Goal: Task Accomplishment & Management: Use online tool/utility

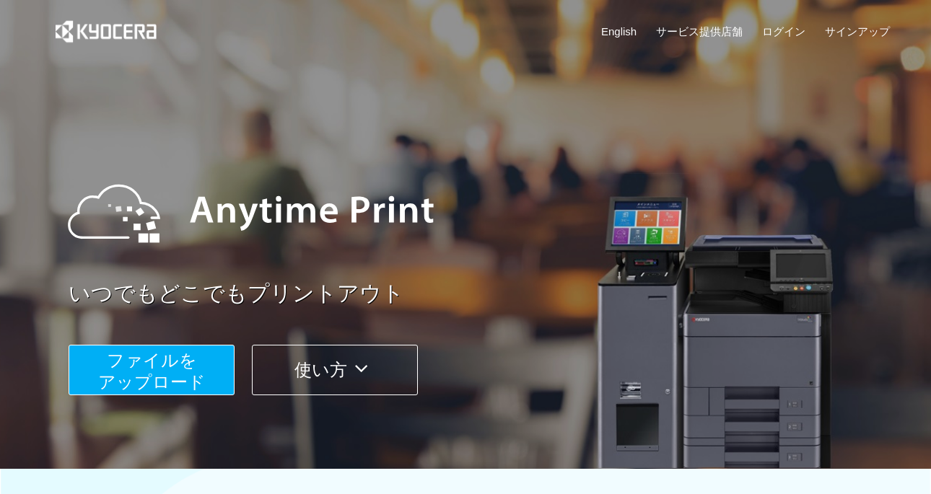
click at [173, 383] on span "ファイルを ​​アップロード" at bounding box center [152, 371] width 108 height 41
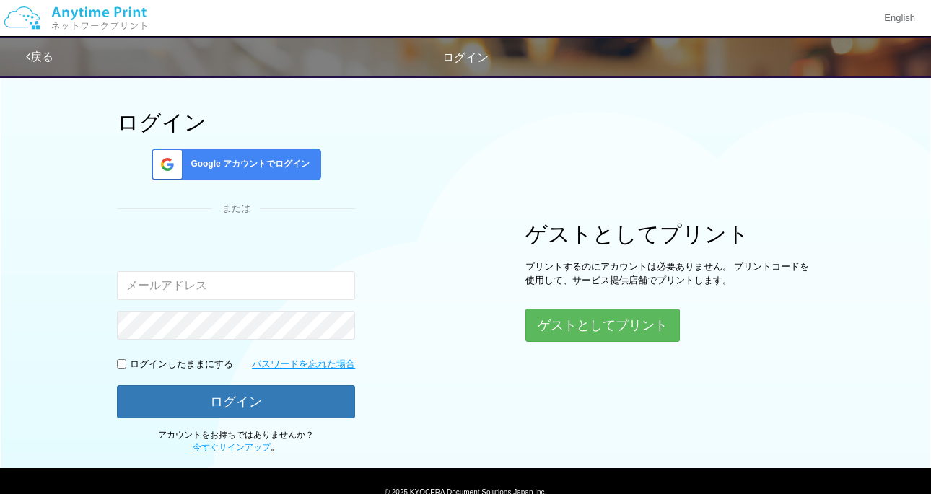
scroll to position [30, 0]
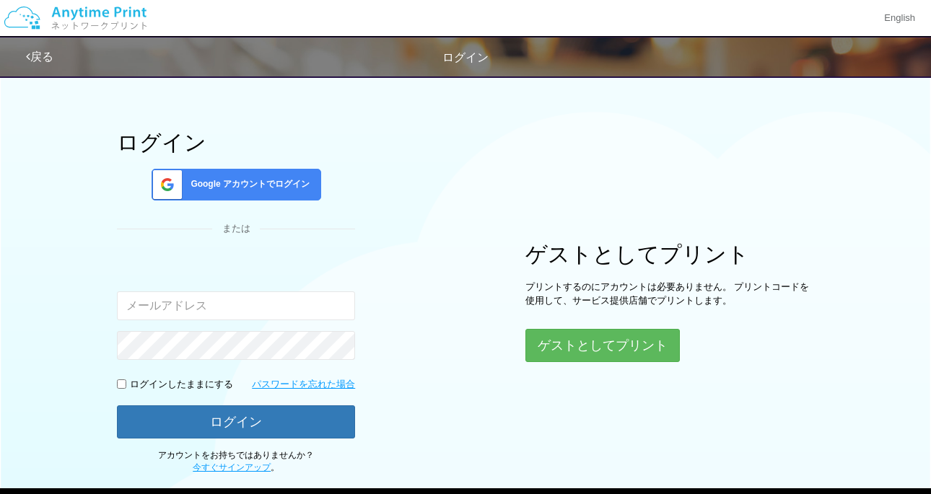
click at [217, 188] on span "Google アカウントでログイン" at bounding box center [247, 184] width 125 height 12
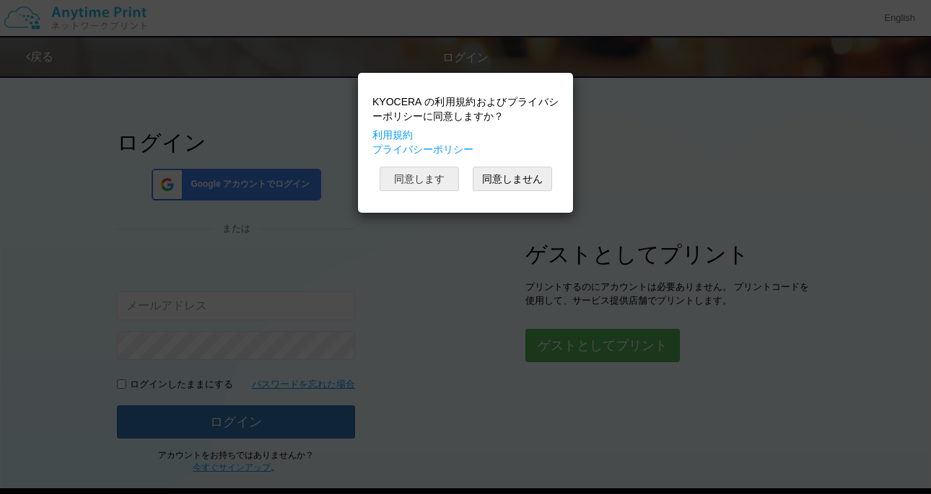
click at [427, 181] on button "同意します" at bounding box center [419, 179] width 79 height 25
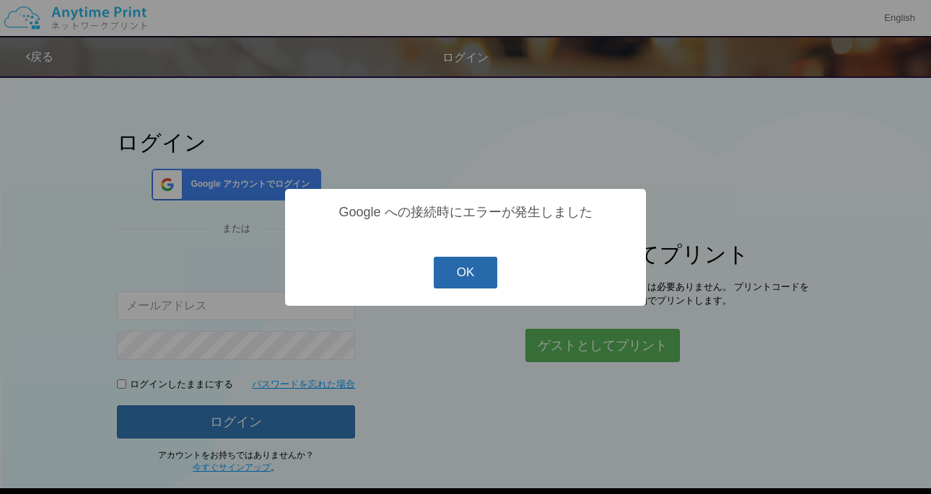
click at [472, 275] on button "OK" at bounding box center [466, 273] width 64 height 32
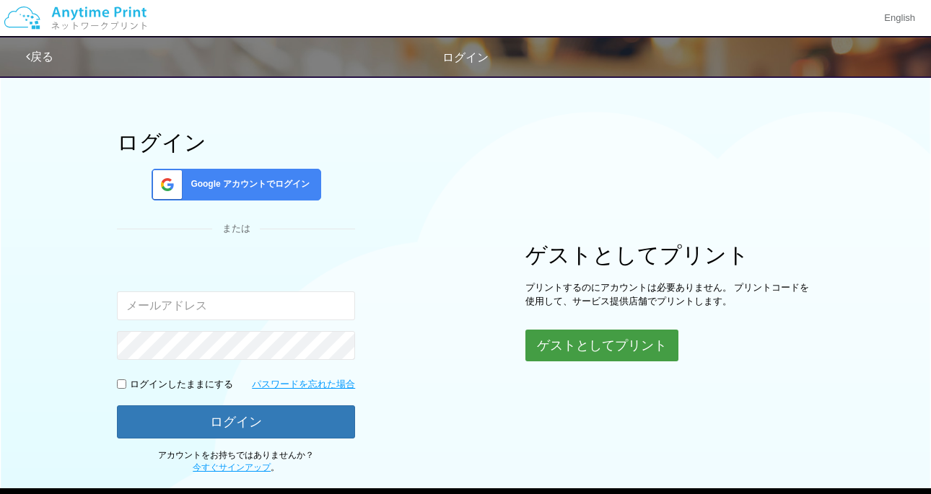
click at [571, 346] on button "ゲストとしてプリント" at bounding box center [601, 346] width 153 height 32
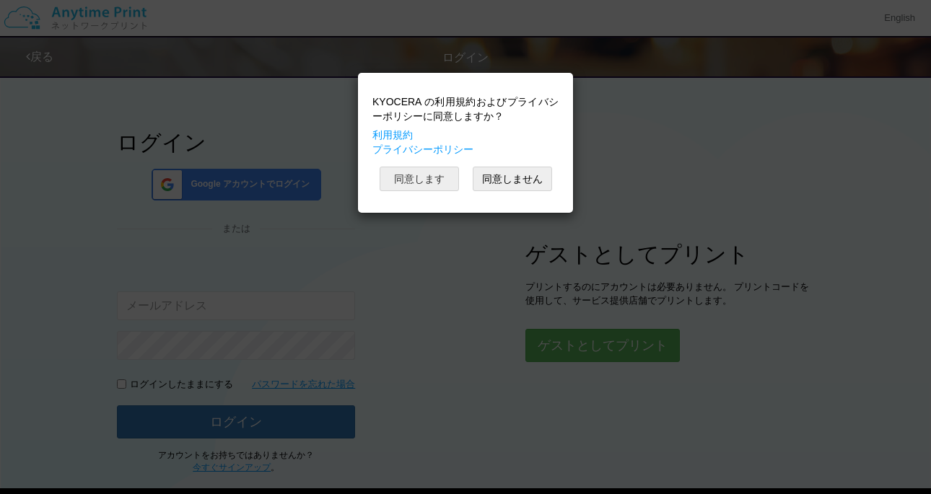
click at [434, 175] on button "同意します" at bounding box center [419, 179] width 79 height 25
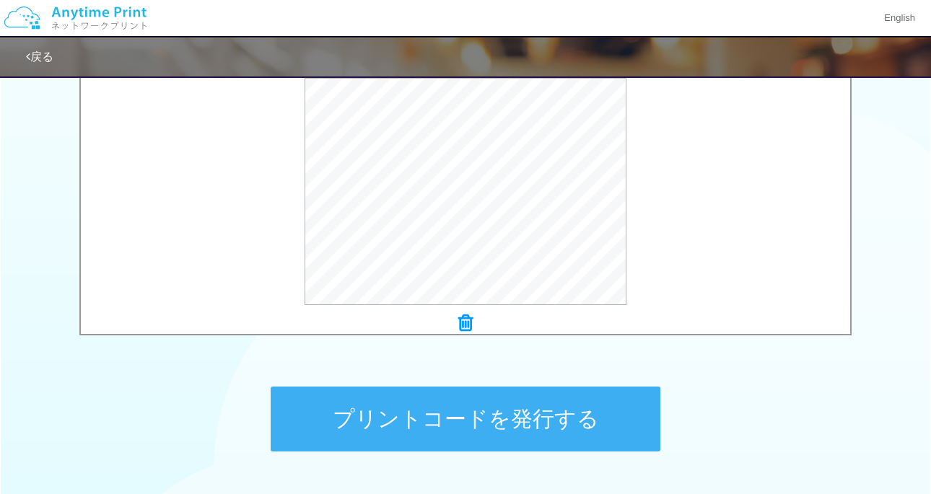
scroll to position [528, 0]
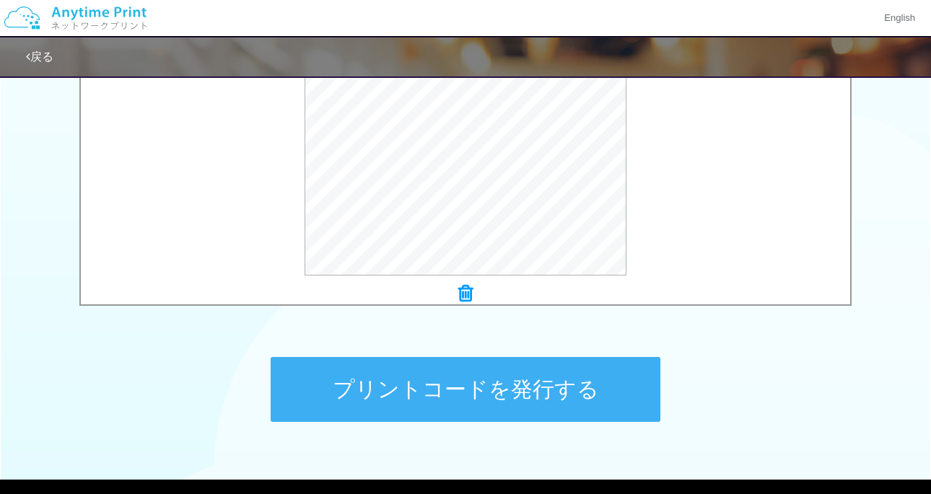
click at [392, 402] on button "プリントコードを発行する" at bounding box center [466, 389] width 390 height 65
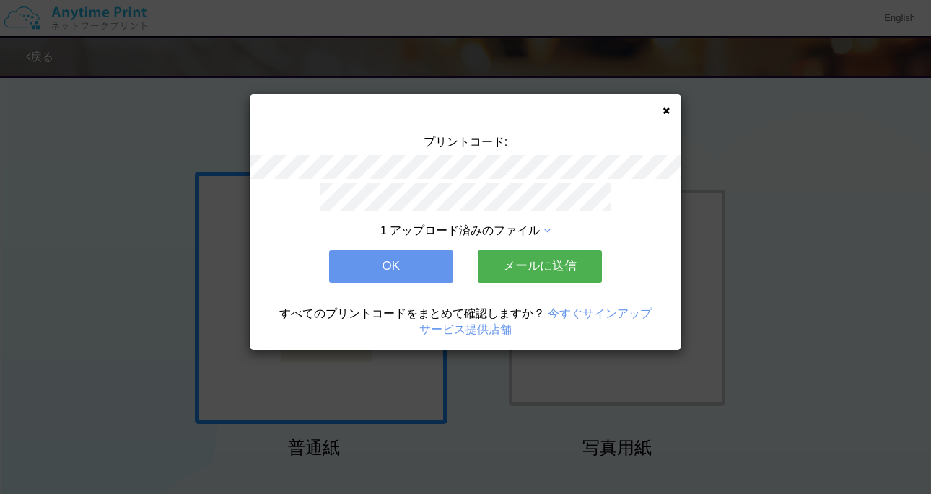
click at [405, 271] on button "OK" at bounding box center [391, 266] width 124 height 32
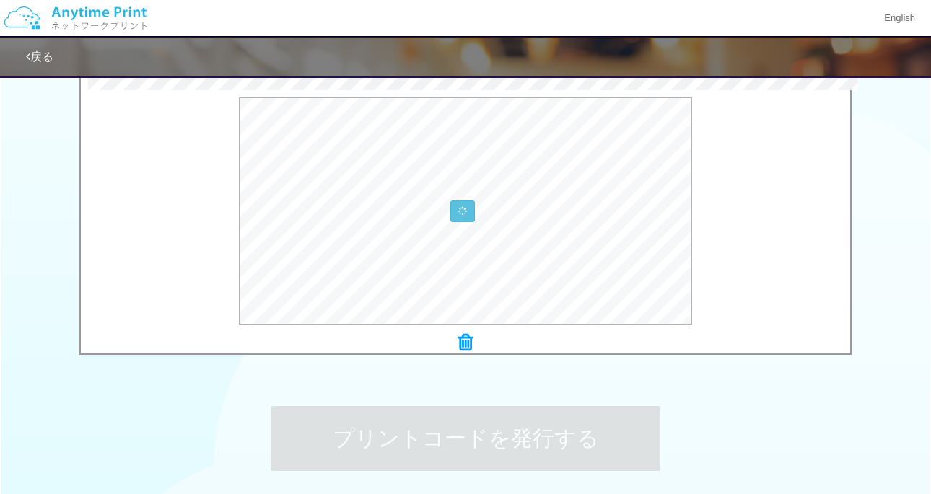
scroll to position [484, 0]
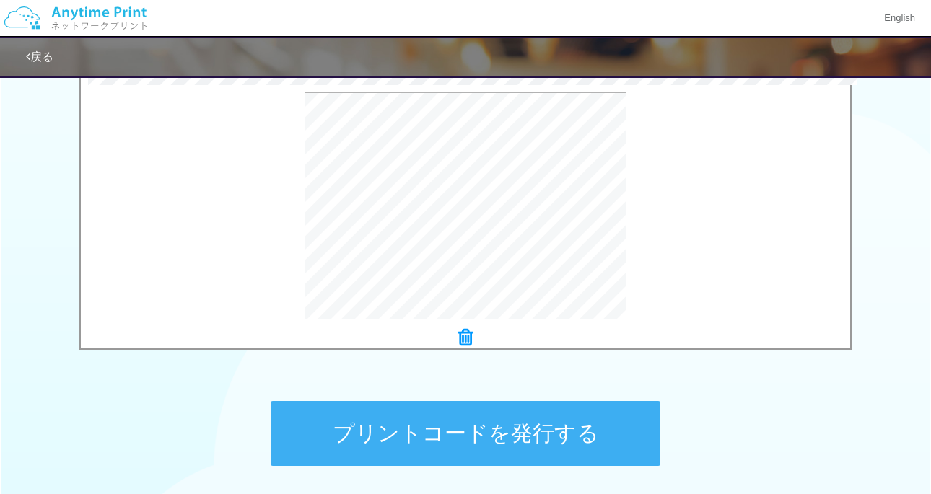
click at [351, 419] on button "プリントコードを発行する" at bounding box center [466, 433] width 390 height 65
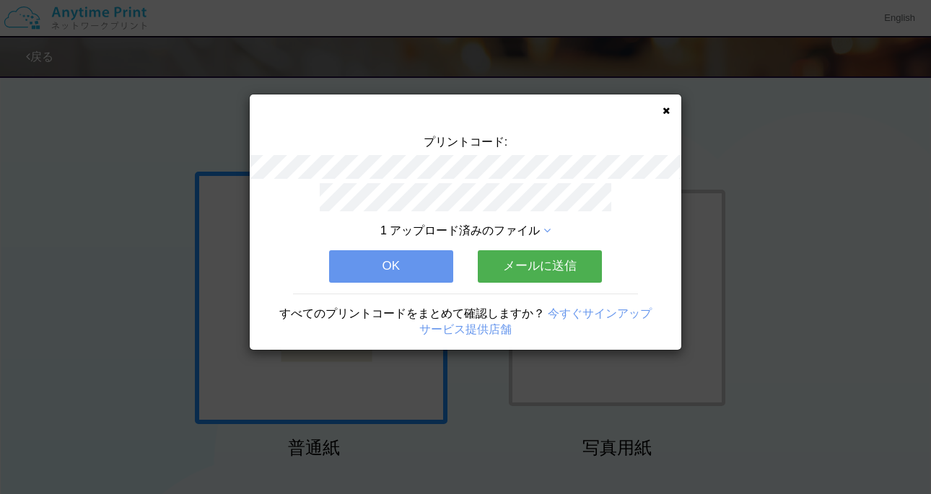
click at [529, 261] on button "メールに送信" at bounding box center [540, 266] width 124 height 32
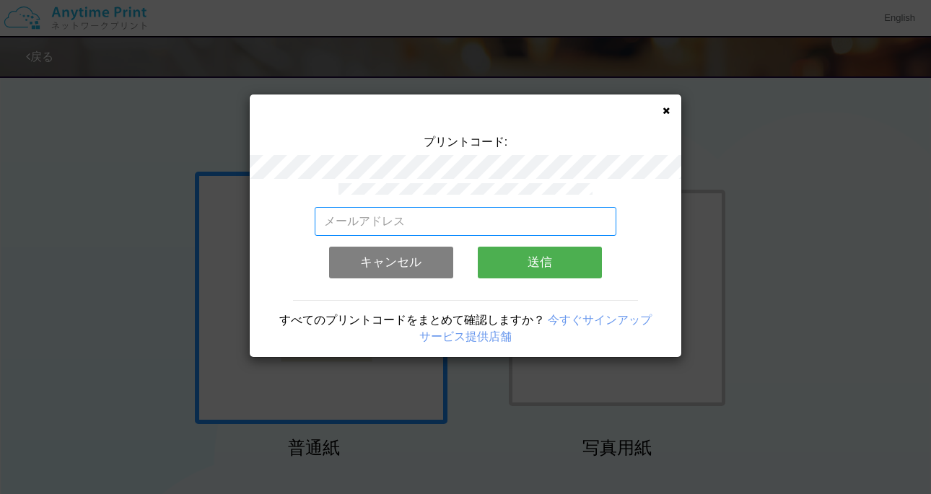
click at [385, 229] on input "email" at bounding box center [466, 221] width 302 height 29
click at [538, 218] on input "[EMAIL_ADDRESS][DOMAIN_NAME]" at bounding box center [466, 221] width 302 height 29
type input "[EMAIL_ADDRESS][DOMAIN_NAME]"
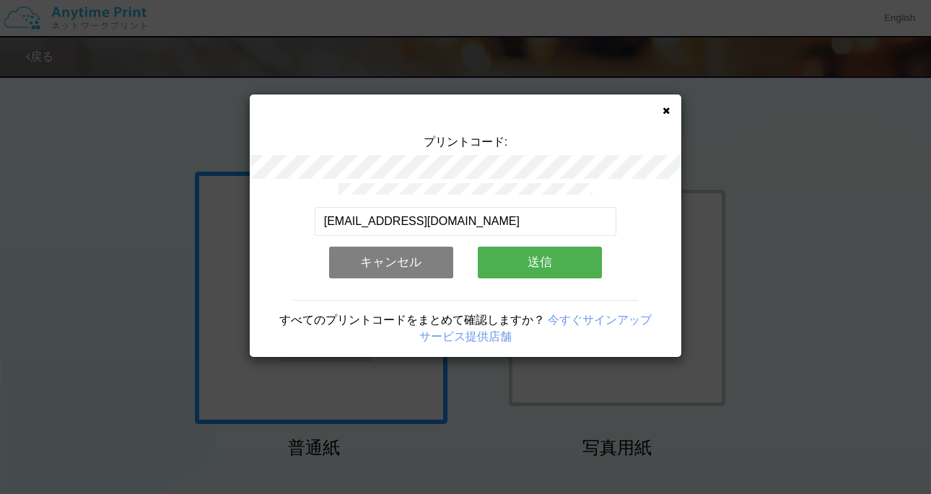
click at [594, 266] on button "送信" at bounding box center [540, 263] width 124 height 32
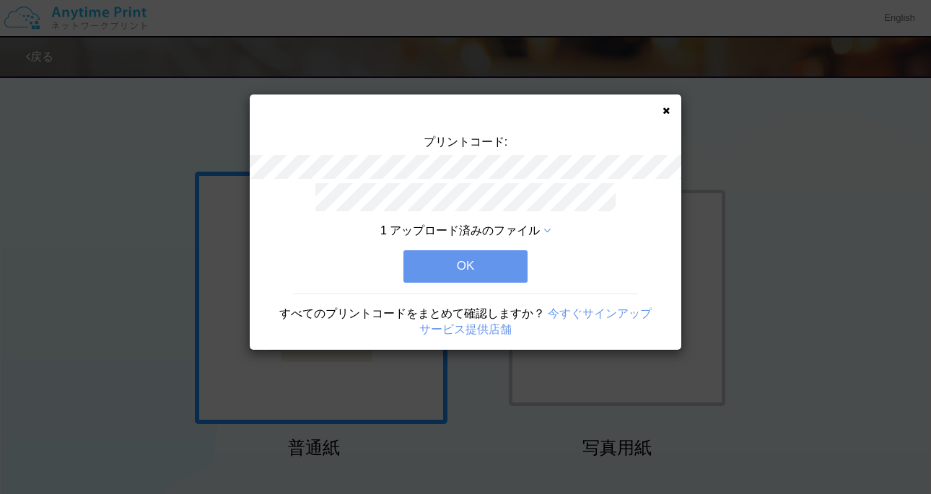
click at [478, 258] on button "OK" at bounding box center [465, 266] width 124 height 32
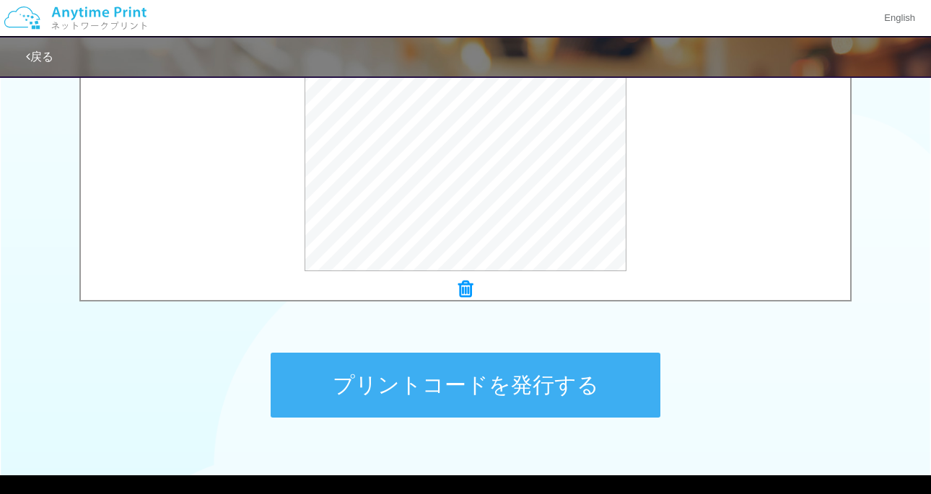
scroll to position [537, 0]
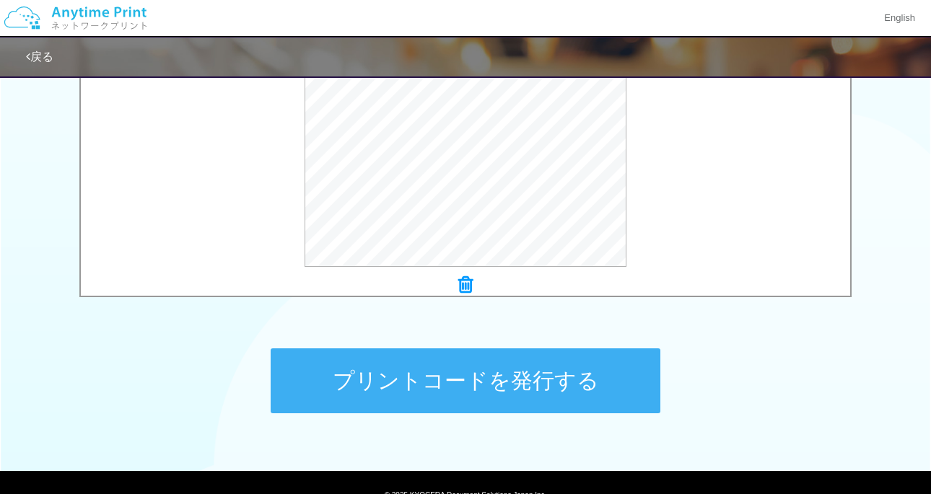
click at [347, 389] on button "プリントコードを発行する" at bounding box center [466, 381] width 390 height 65
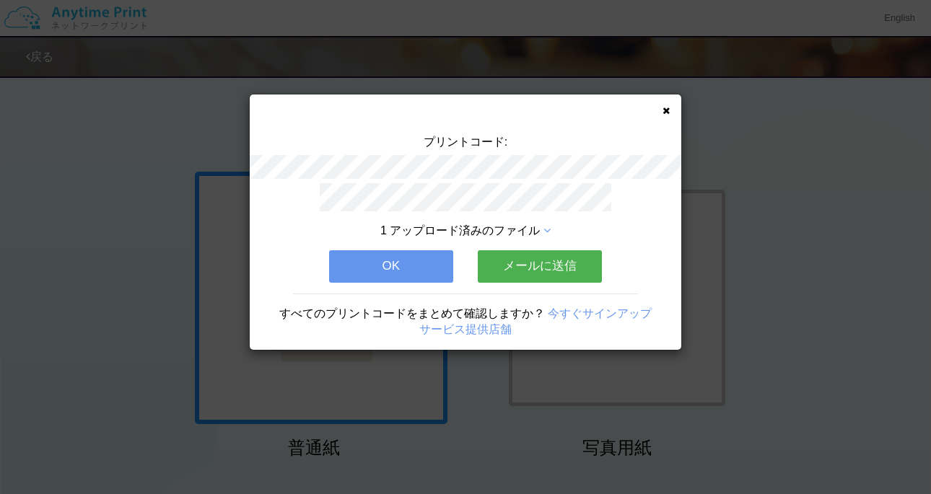
click at [510, 272] on button "メールに送信" at bounding box center [540, 266] width 124 height 32
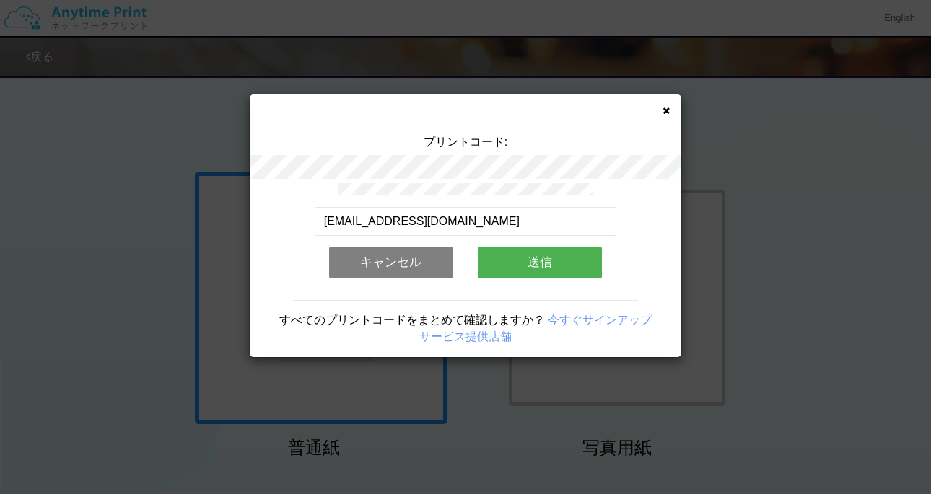
click at [528, 264] on button "送信" at bounding box center [540, 263] width 124 height 32
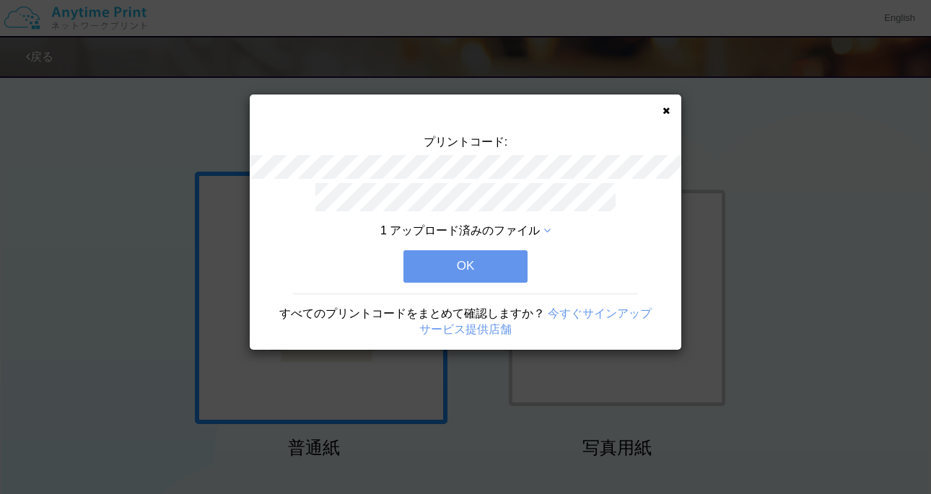
click at [486, 264] on button "OK" at bounding box center [465, 266] width 124 height 32
